Goal: Information Seeking & Learning: Find specific page/section

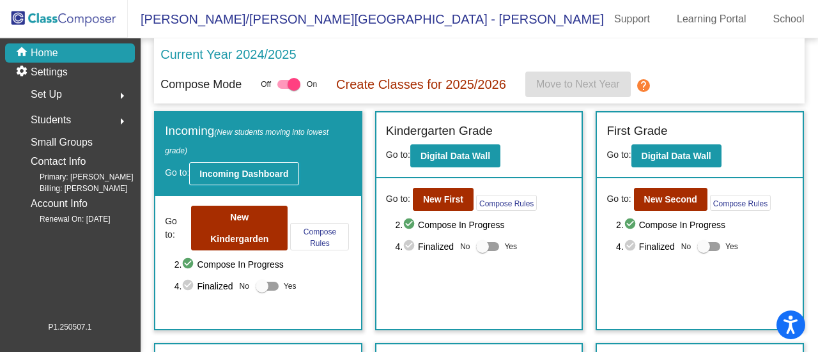
click at [222, 172] on b "Incoming Dashboard" at bounding box center [243, 174] width 89 height 10
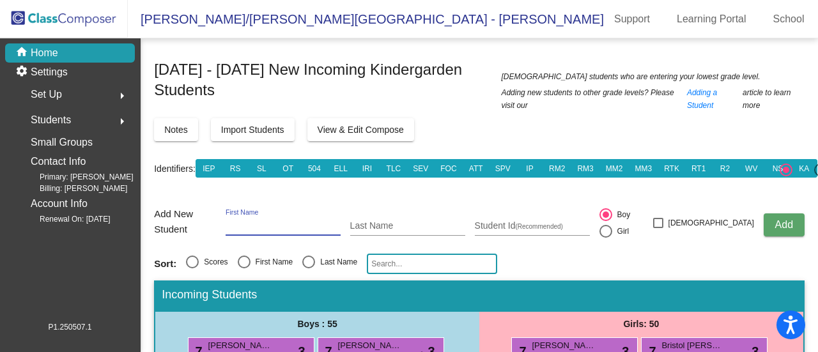
click at [285, 226] on input "First Name" at bounding box center [283, 226] width 115 height 10
drag, startPoint x: 285, startPoint y: 226, endPoint x: 299, endPoint y: 221, distance: 14.8
click at [299, 221] on input "First Name" at bounding box center [283, 226] width 115 height 10
type input ":"
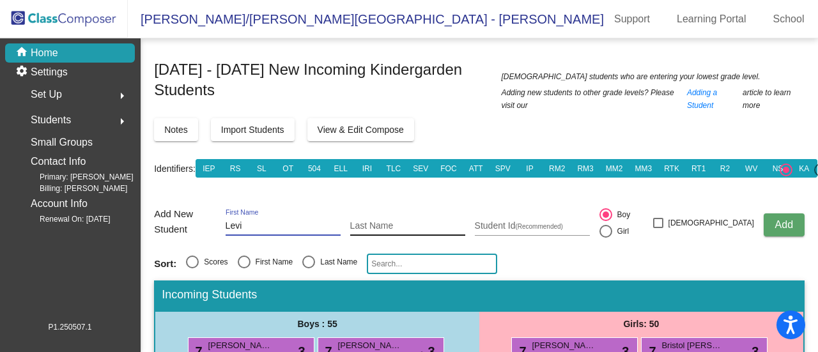
type input "Levi"
click at [433, 222] on input "Last Name" at bounding box center [407, 226] width 115 height 10
type input "[PERSON_NAME]"
click at [764, 213] on button "Add" at bounding box center [784, 224] width 41 height 23
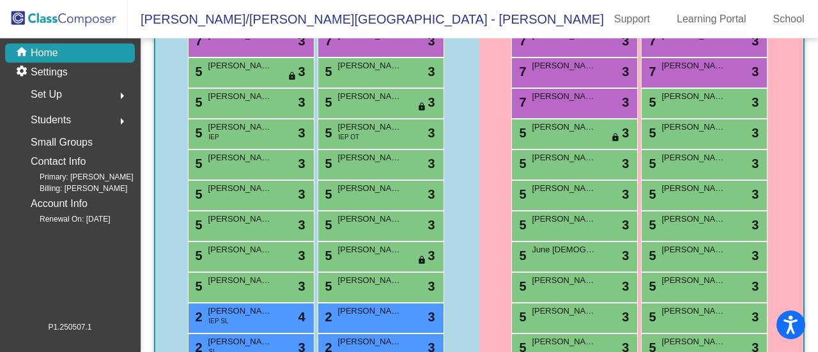
scroll to position [378, 0]
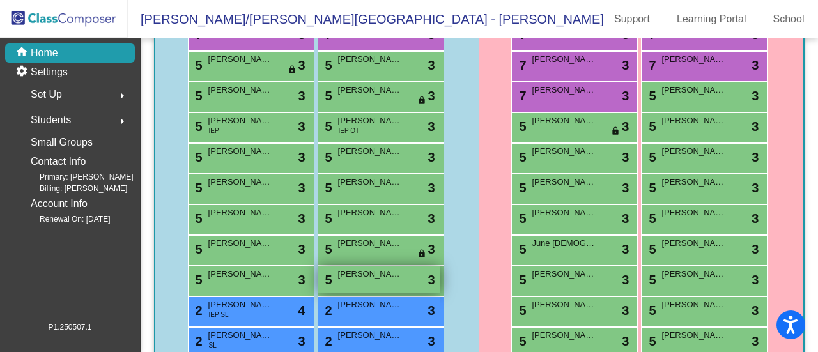
click at [392, 272] on span "[PERSON_NAME]" at bounding box center [370, 274] width 64 height 13
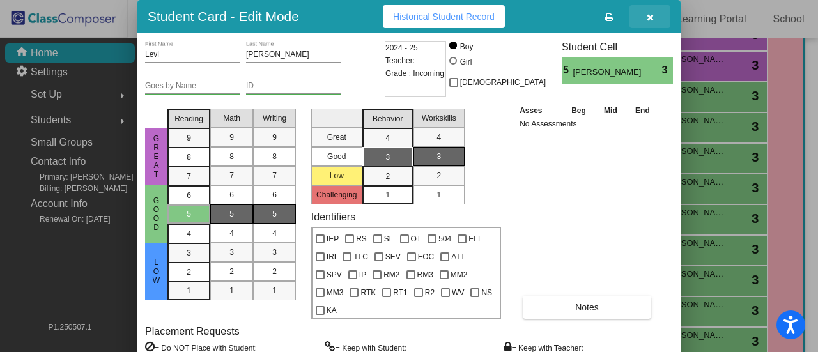
click at [651, 17] on icon "button" at bounding box center [650, 17] width 7 height 9
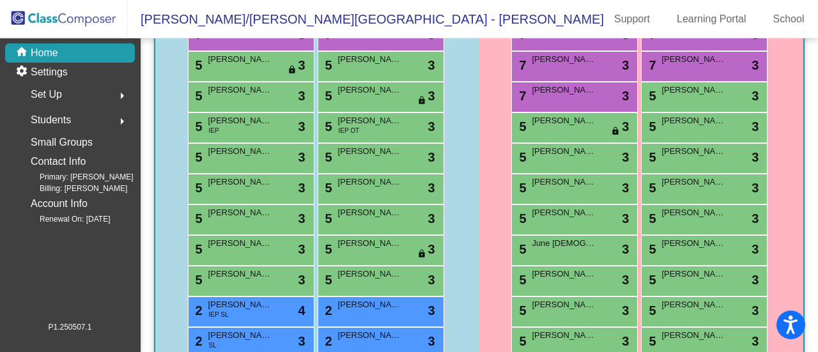
scroll to position [110, 0]
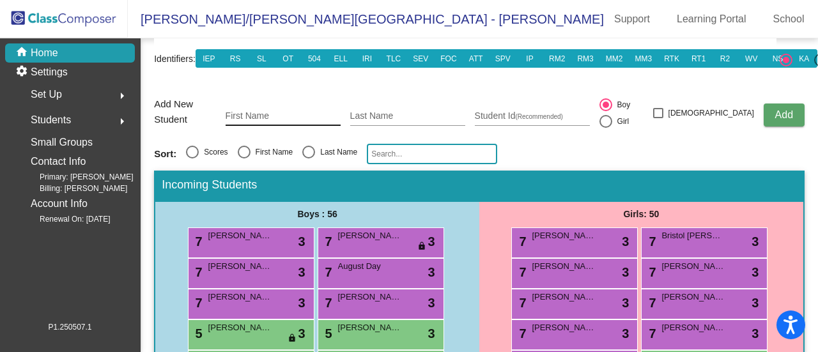
click at [300, 111] on input "First Name" at bounding box center [283, 116] width 115 height 10
click at [45, 58] on p "Home" at bounding box center [44, 52] width 27 height 15
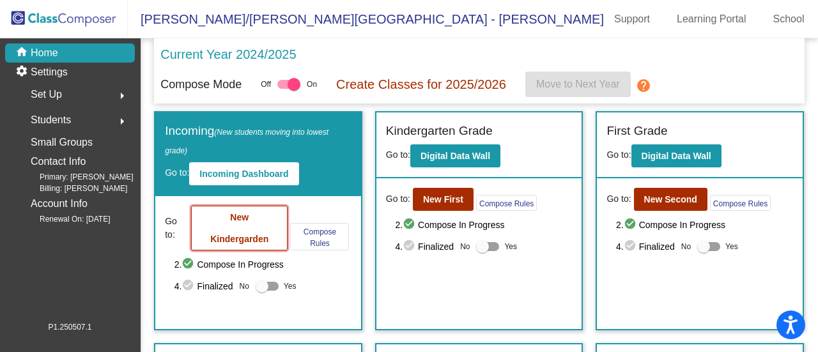
click at [263, 224] on button "New Kindergarden" at bounding box center [239, 228] width 96 height 45
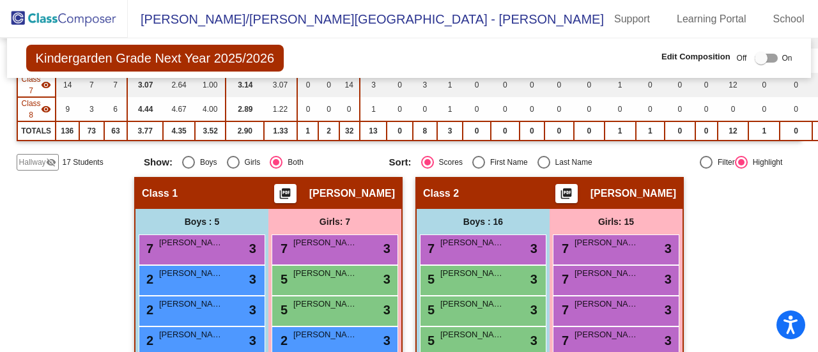
scroll to position [311, 0]
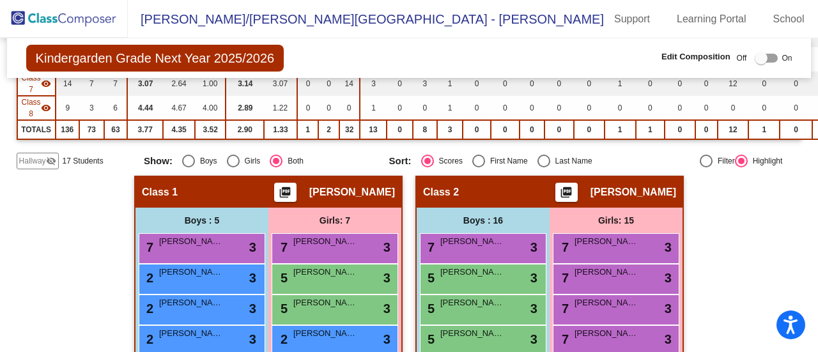
click at [40, 157] on span "Hallway" at bounding box center [32, 161] width 27 height 12
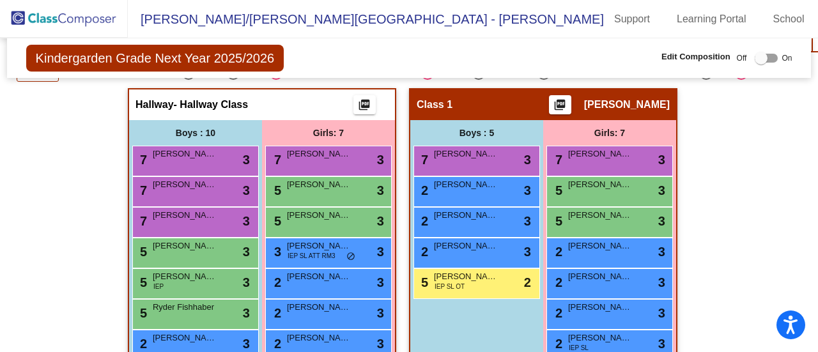
scroll to position [397, 0]
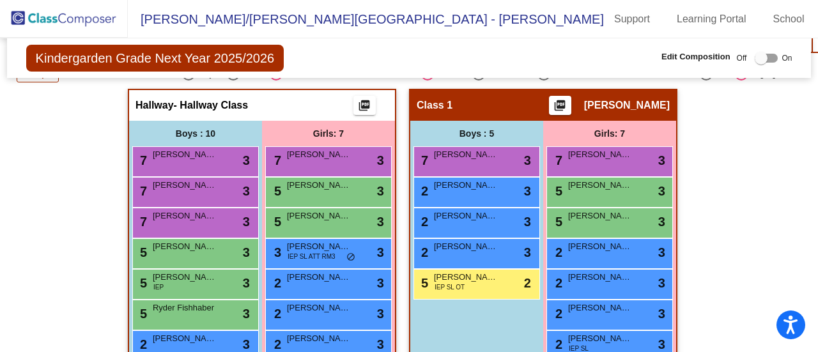
click at [757, 58] on div at bounding box center [761, 58] width 13 height 13
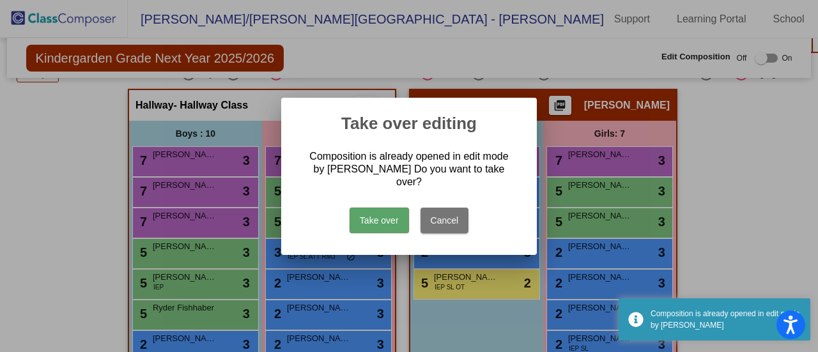
click at [391, 217] on button "Take over" at bounding box center [379, 221] width 59 height 26
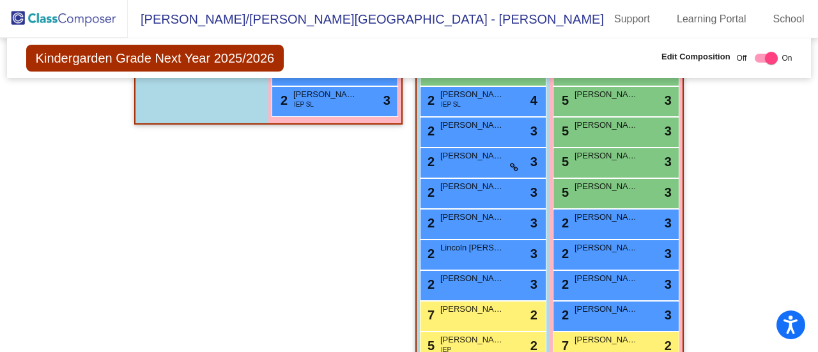
scroll to position [607, 0]
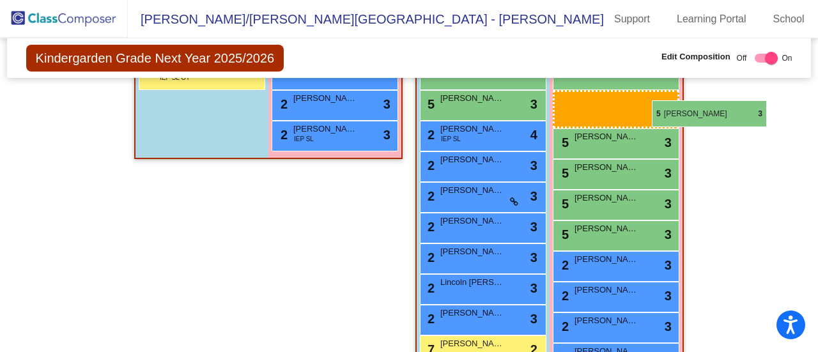
drag, startPoint x: 645, startPoint y: 172, endPoint x: 686, endPoint y: 116, distance: 68.6
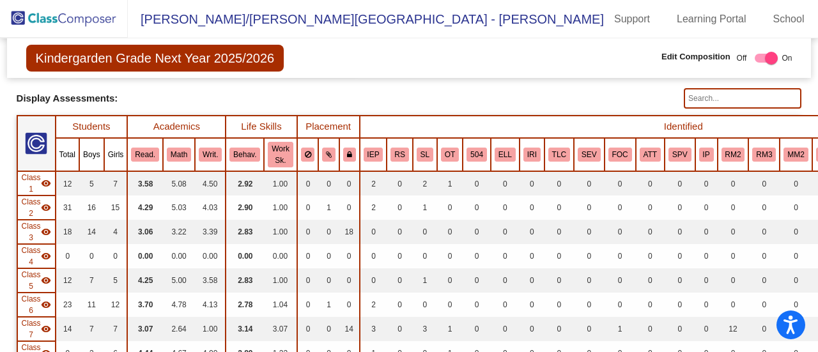
scroll to position [56, 0]
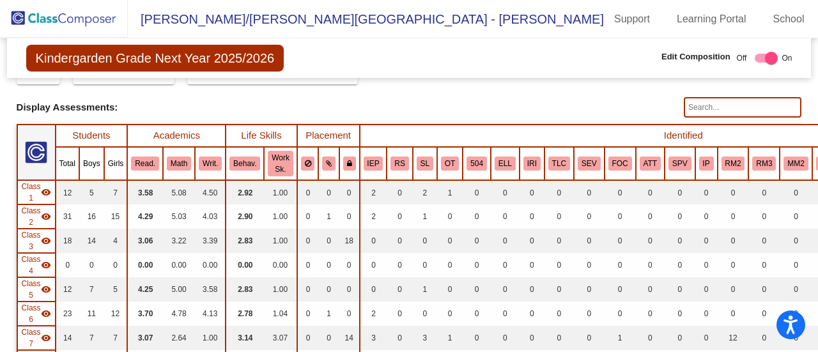
click at [705, 108] on input "text" at bounding box center [743, 107] width 118 height 20
type input "M"
type input "W"
click at [720, 114] on input "text" at bounding box center [743, 107] width 118 height 20
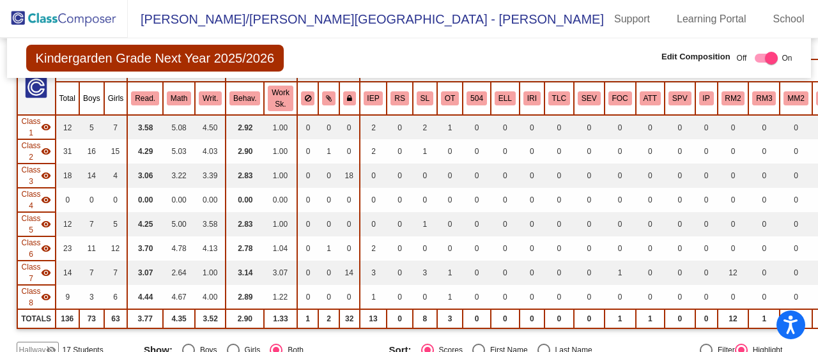
scroll to position [0, 0]
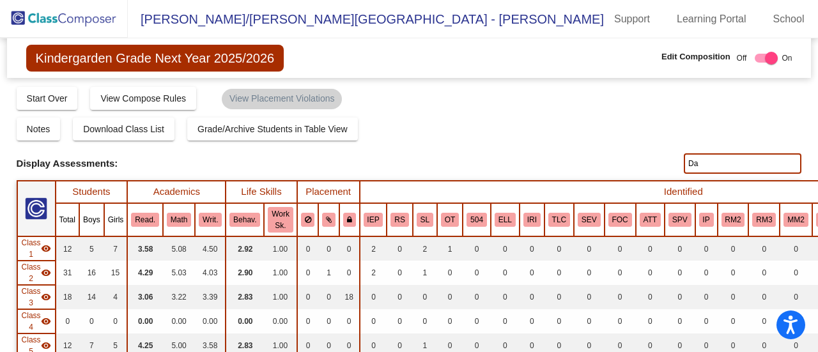
type input "D"
click at [766, 119] on div "Notes Download Class List Import Students Grade/Archive Students in Table View …" at bounding box center [409, 129] width 785 height 23
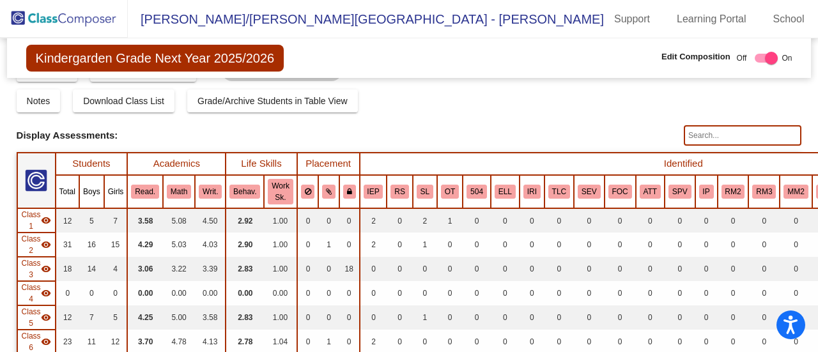
click at [723, 130] on input "text" at bounding box center [743, 135] width 118 height 20
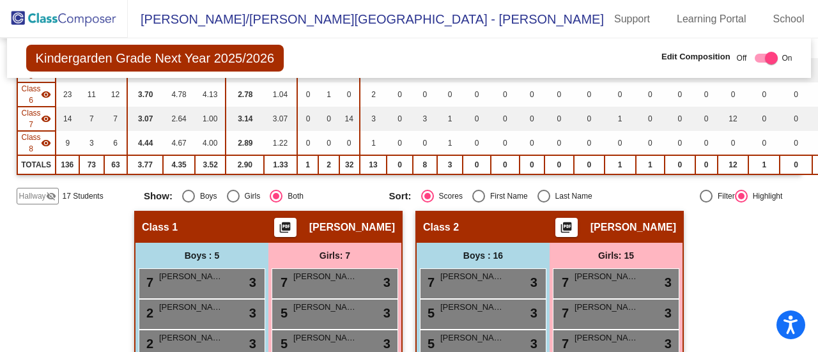
scroll to position [0, 0]
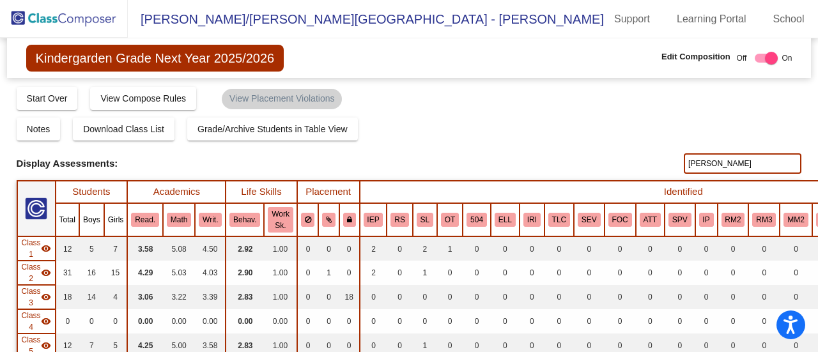
click at [736, 163] on input "[PERSON_NAME]" at bounding box center [743, 163] width 118 height 20
type input "B"
click at [736, 163] on input "text" at bounding box center [743, 163] width 118 height 20
type input "R"
type input "K"
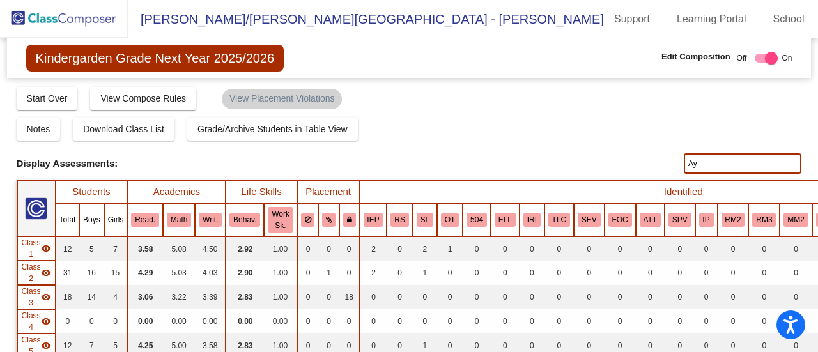
type input "A"
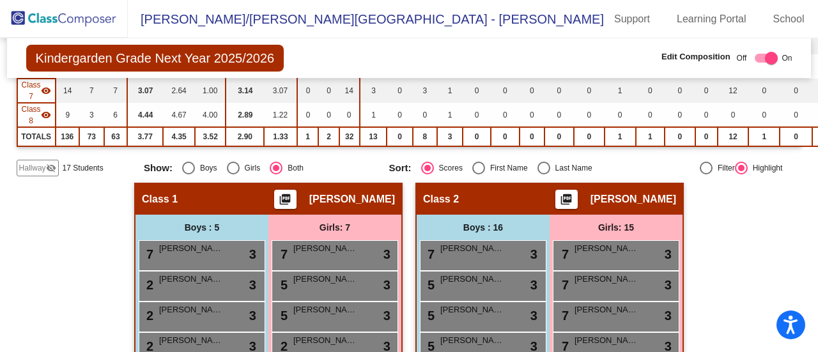
scroll to position [35, 0]
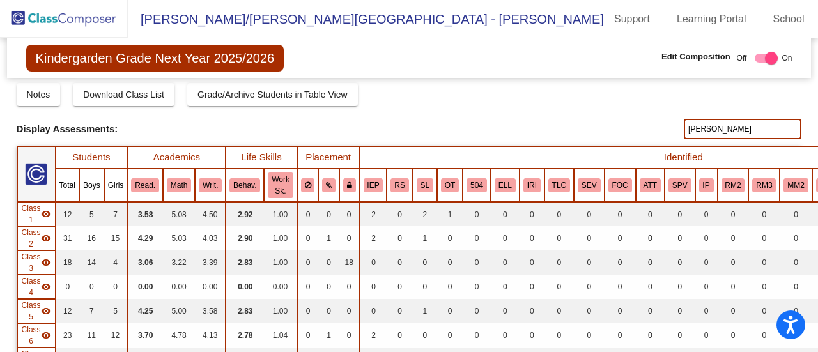
click at [740, 121] on input "[PERSON_NAME]" at bounding box center [743, 129] width 118 height 20
type input "s"
click at [753, 127] on input "text" at bounding box center [743, 129] width 118 height 20
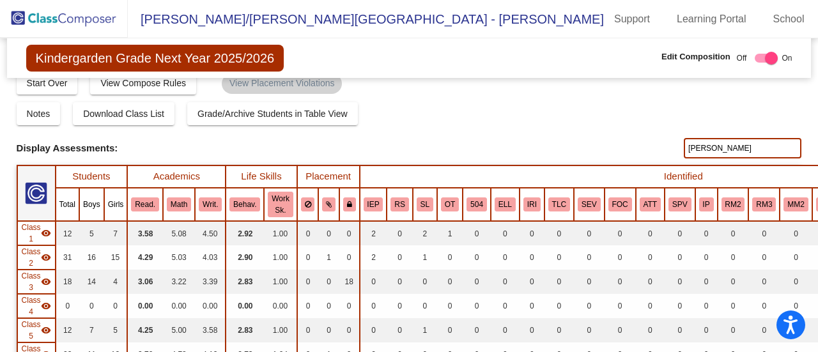
scroll to position [0, 0]
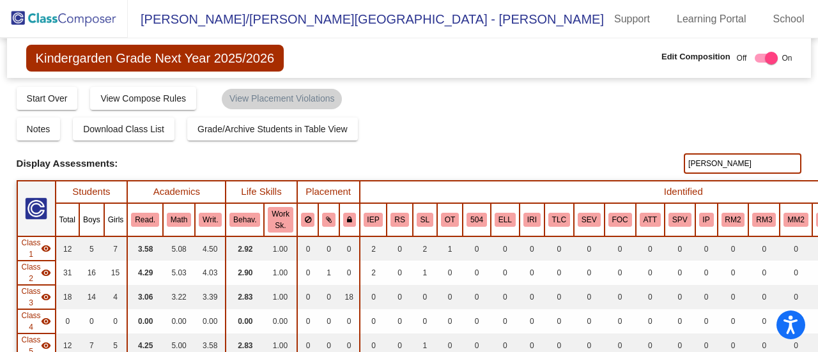
click at [743, 160] on input "[PERSON_NAME]" at bounding box center [743, 163] width 118 height 20
type input "a"
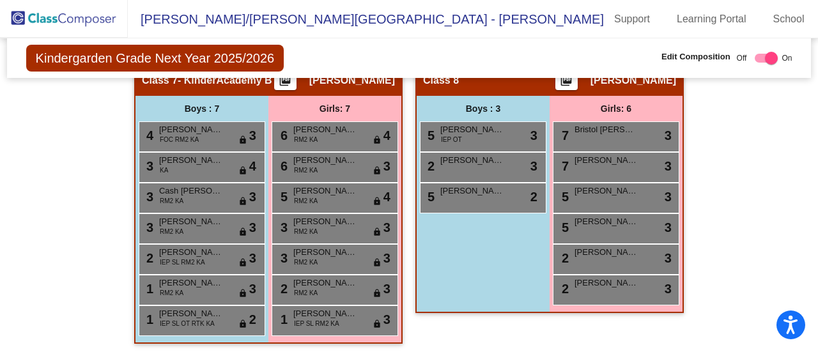
scroll to position [1954, 0]
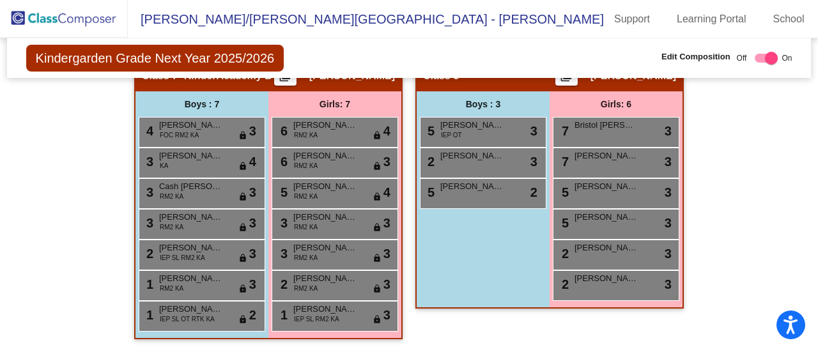
click at [799, 199] on mat-sidenav-content "Kindergarden Grade Next Year 2025/2026 Edit Composition Off On Incoming Digital…" at bounding box center [409, 195] width 818 height 314
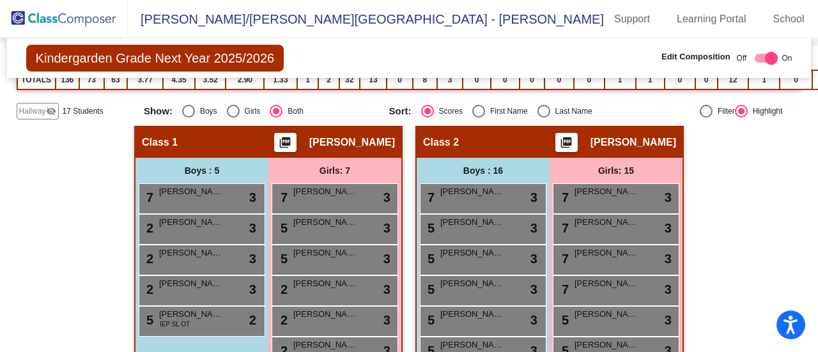
scroll to position [366, 0]
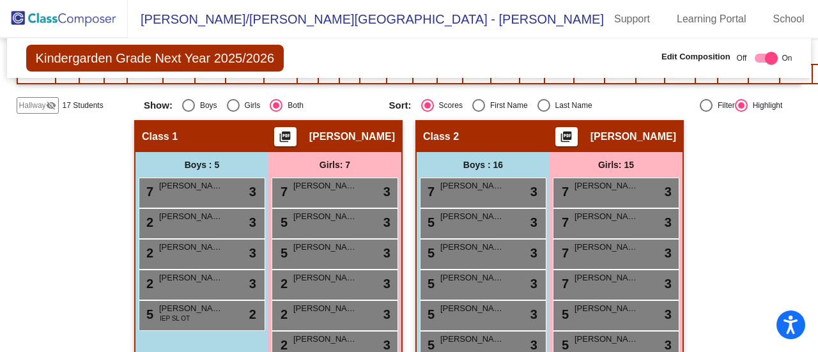
drag, startPoint x: 810, startPoint y: 109, endPoint x: 811, endPoint y: 99, distance: 9.6
click at [811, 99] on mat-sidenav-content "Kindergarden Grade Next Year 2025/2026 Edit Composition Off On Incoming Digital…" at bounding box center [409, 195] width 818 height 314
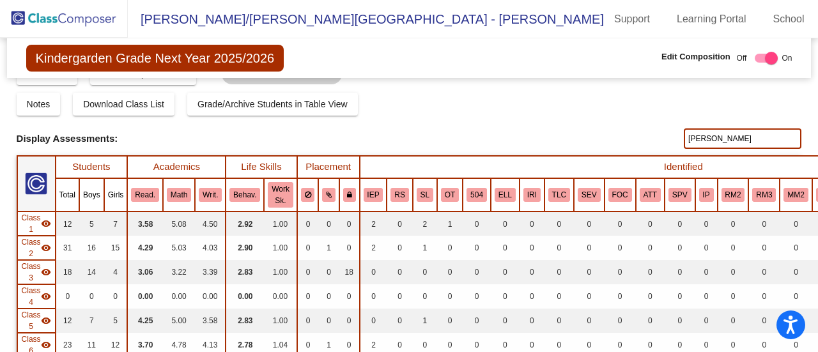
scroll to position [28, 0]
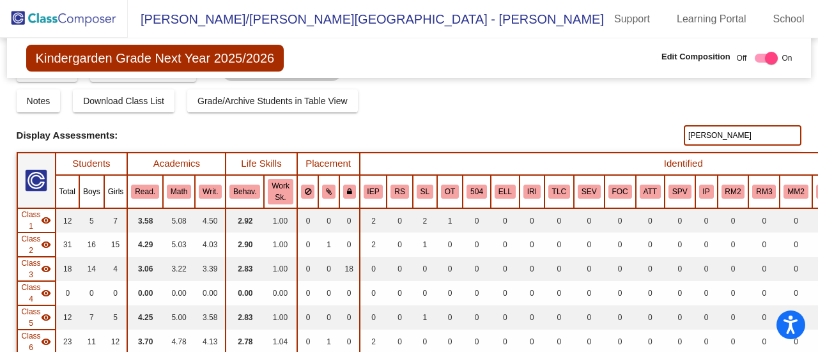
click at [742, 140] on input "[PERSON_NAME]" at bounding box center [743, 135] width 118 height 20
type input "E"
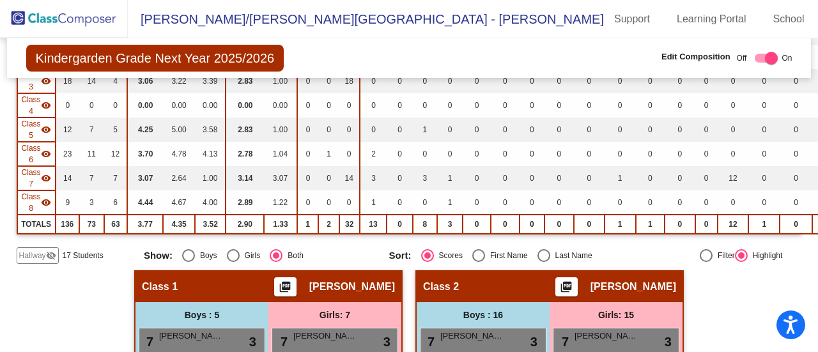
scroll to position [0, 0]
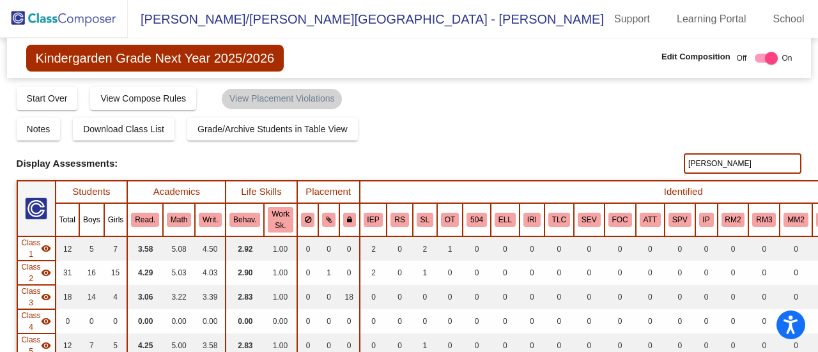
click at [723, 162] on input "[PERSON_NAME]" at bounding box center [743, 163] width 118 height 20
type input "n"
click at [732, 166] on input "b" at bounding box center [743, 163] width 118 height 20
click at [728, 167] on input "[PERSON_NAME]" at bounding box center [743, 163] width 118 height 20
type input "b"
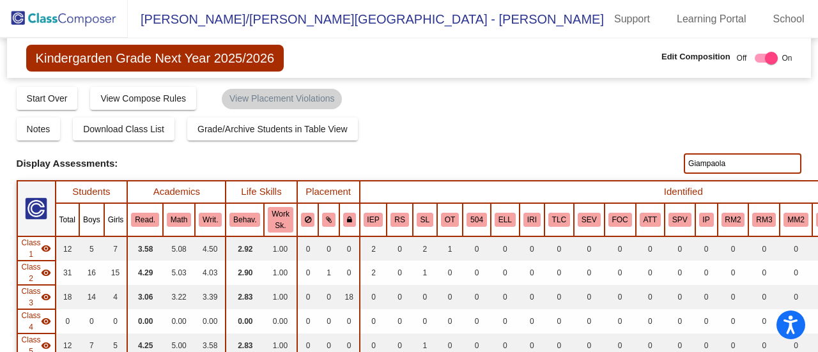
click at [726, 165] on input "Giampaola" at bounding box center [743, 163] width 118 height 20
type input "G"
click at [737, 158] on input "[PERSON_NAME]" at bounding box center [743, 163] width 118 height 20
type input "M"
click at [737, 158] on input "text" at bounding box center [743, 163] width 118 height 20
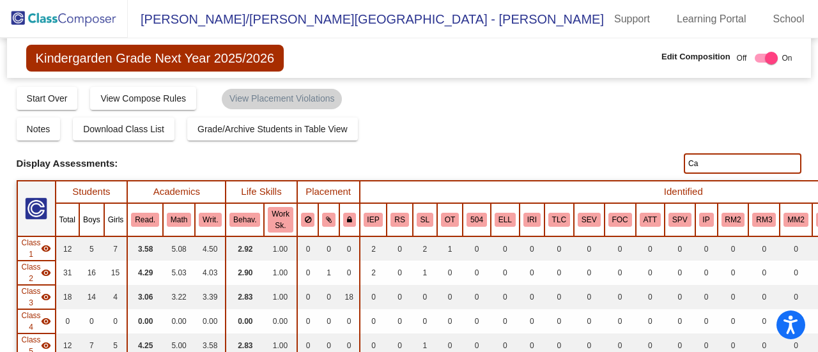
type input "C"
type input "s"
type input "C"
type input "h"
click at [784, 52] on span "On" at bounding box center [787, 58] width 10 height 12
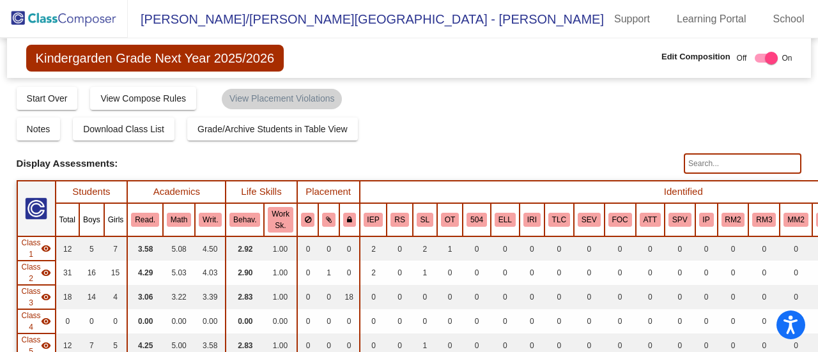
click at [739, 164] on input "text" at bounding box center [743, 163] width 118 height 20
type input "s"
click at [730, 163] on input "text" at bounding box center [743, 163] width 118 height 20
